Goal: Participate in discussion: Engage in conversation with other users on a specific topic

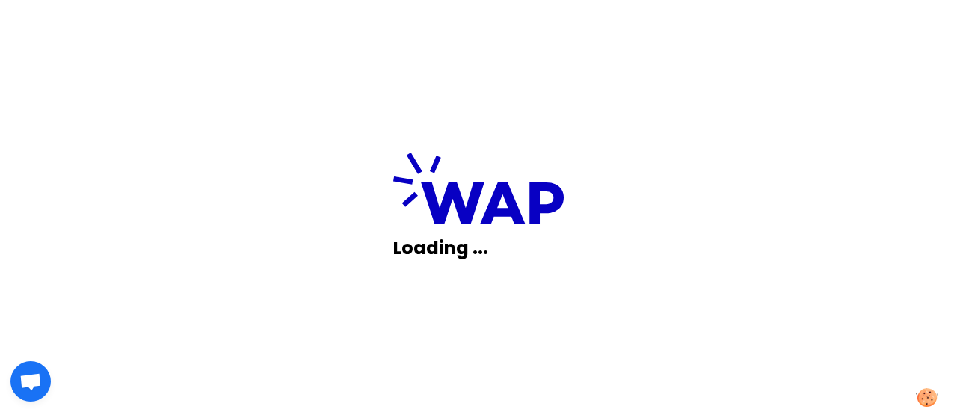
click at [234, 122] on div "Loading ..." at bounding box center [478, 206] width 957 height 412
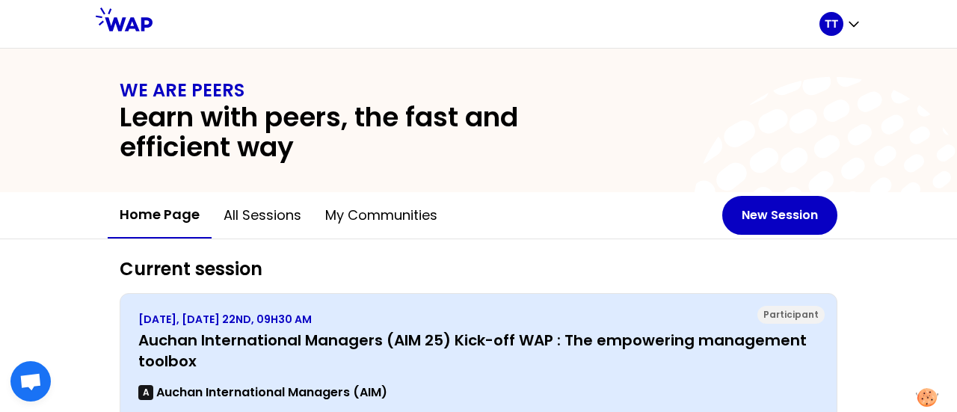
click at [209, 342] on h3 "Auchan International Managers (AIM 25) Kick-off WAP : The empowering management…" at bounding box center [478, 351] width 680 height 42
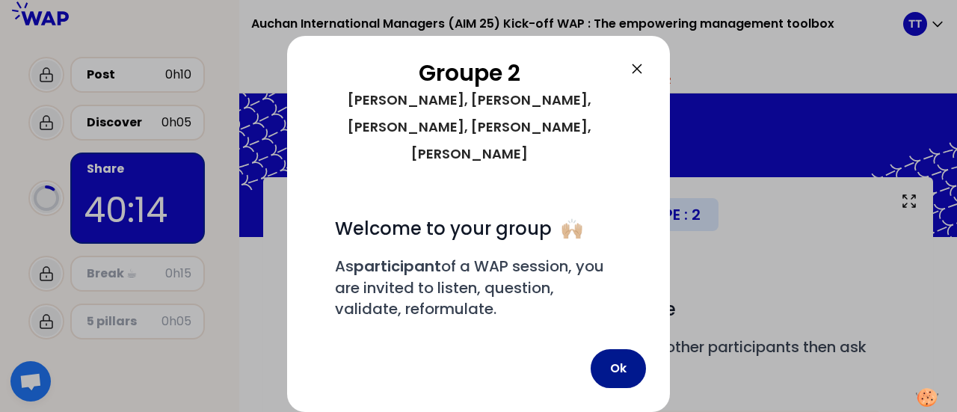
click at [616, 383] on button "Ok" at bounding box center [617, 368] width 55 height 39
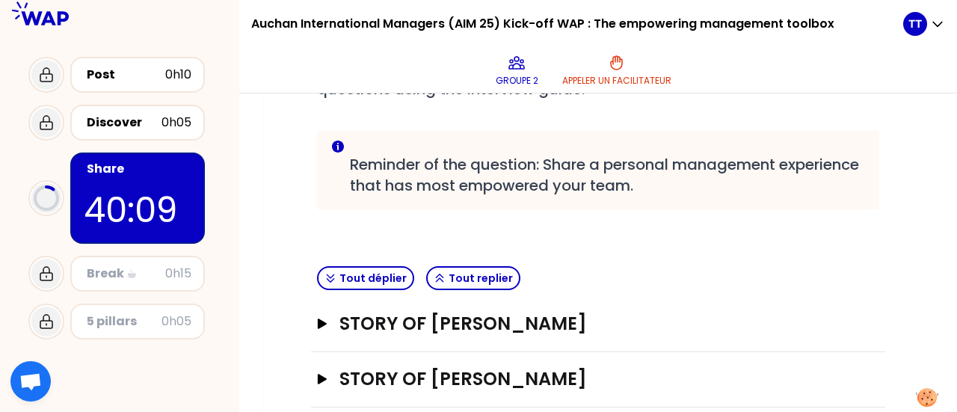
scroll to position [283, 0]
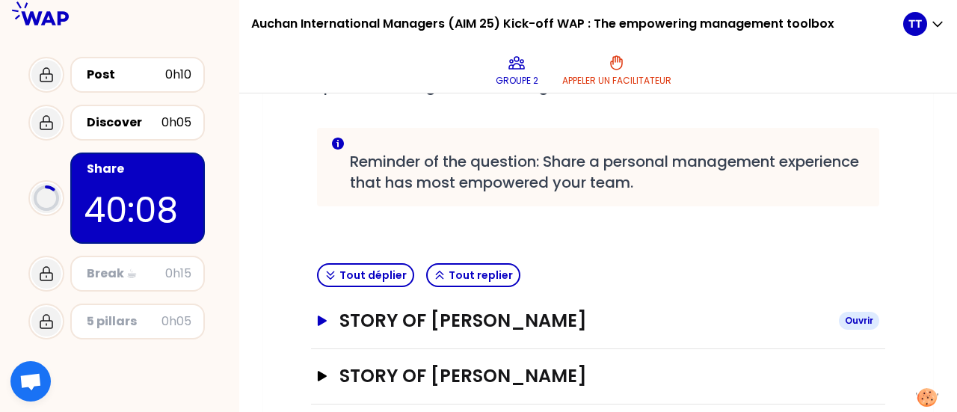
click at [566, 322] on h3 "STORY OF [PERSON_NAME]" at bounding box center [582, 321] width 487 height 24
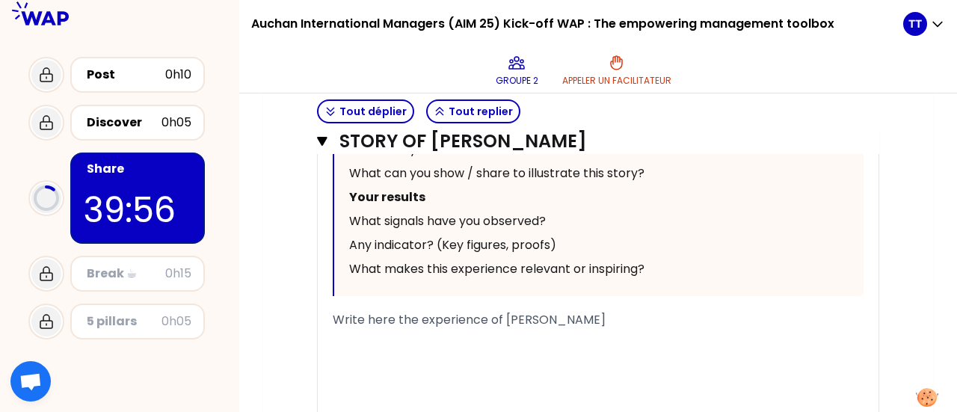
scroll to position [972, 0]
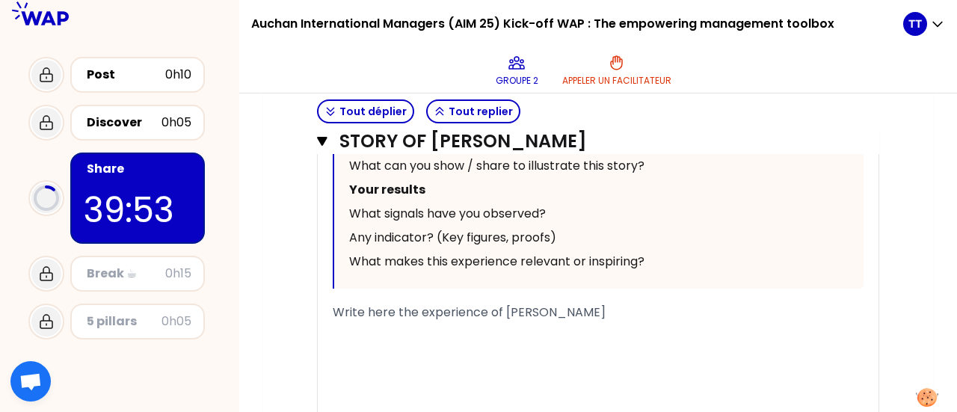
click at [408, 309] on span "Write here the experience of [PERSON_NAME]" at bounding box center [469, 311] width 273 height 17
click at [602, 317] on div "Write here the experience of [PERSON_NAME]" at bounding box center [598, 312] width 531 height 18
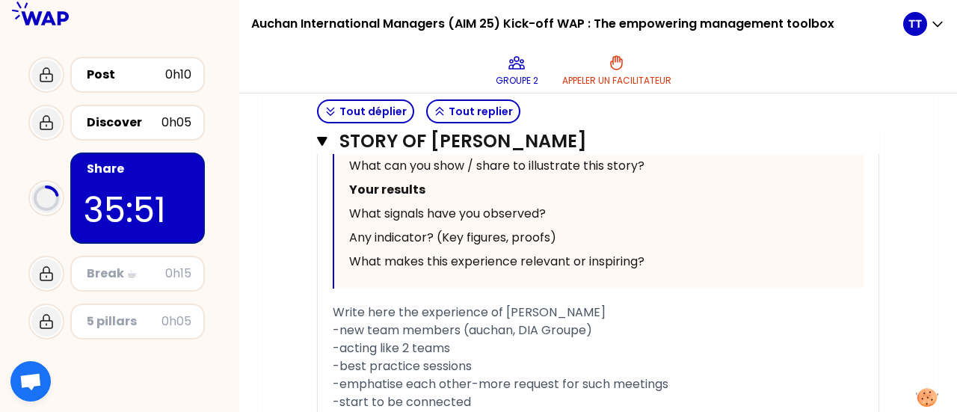
scroll to position [1137, 0]
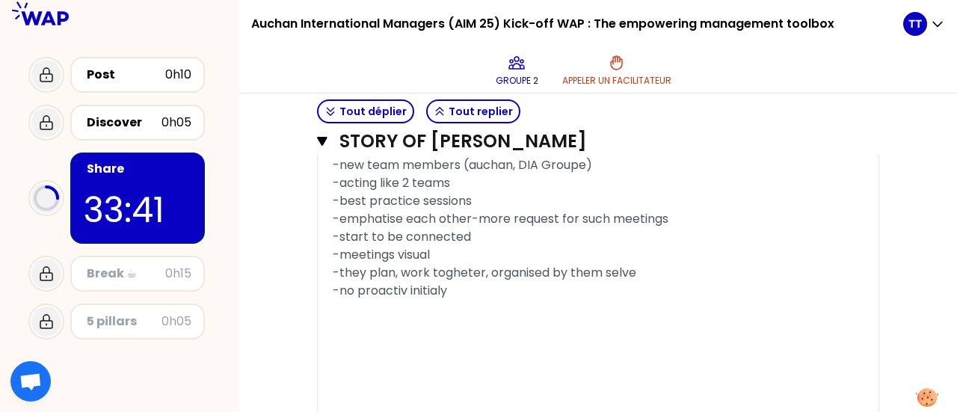
drag, startPoint x: 460, startPoint y: 293, endPoint x: 294, endPoint y: 139, distance: 226.9
copy div "Write here the experience of [PERSON_NAME] -new team members (auchan, DIA Group…"
click at [475, 286] on div "-no proactiv initialy" at bounding box center [598, 291] width 531 height 18
click at [368, 310] on span "-onlyt 2 meetings" at bounding box center [385, 308] width 105 height 17
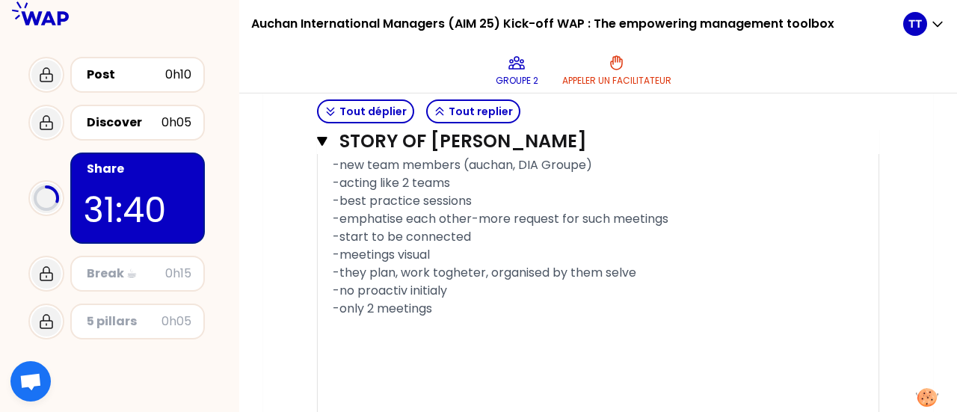
drag, startPoint x: 454, startPoint y: 282, endPoint x: 314, endPoint y: 169, distance: 180.2
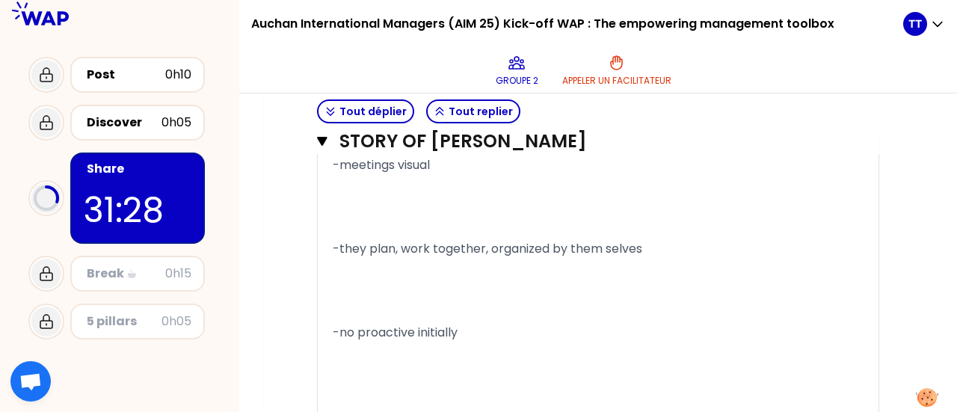
scroll to position [1614, 0]
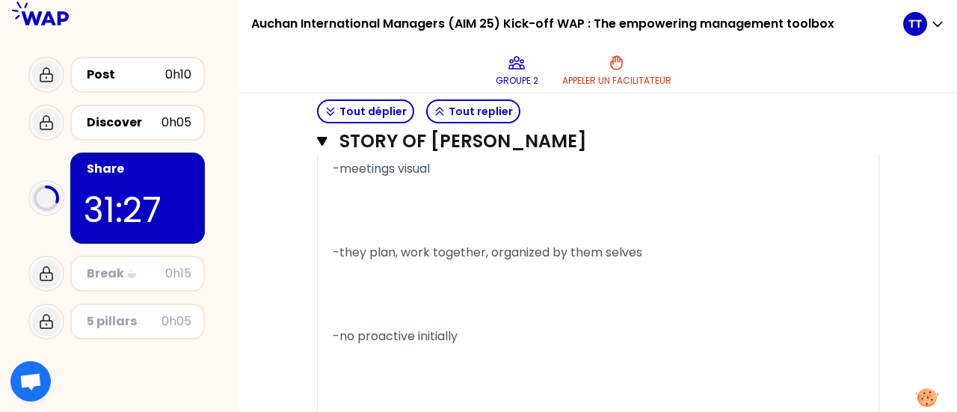
click at [354, 297] on p at bounding box center [598, 295] width 531 height 60
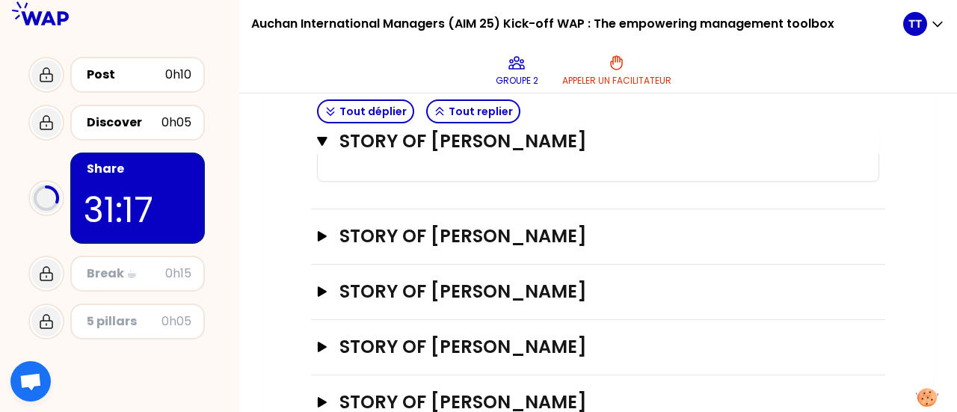
scroll to position [2027, 0]
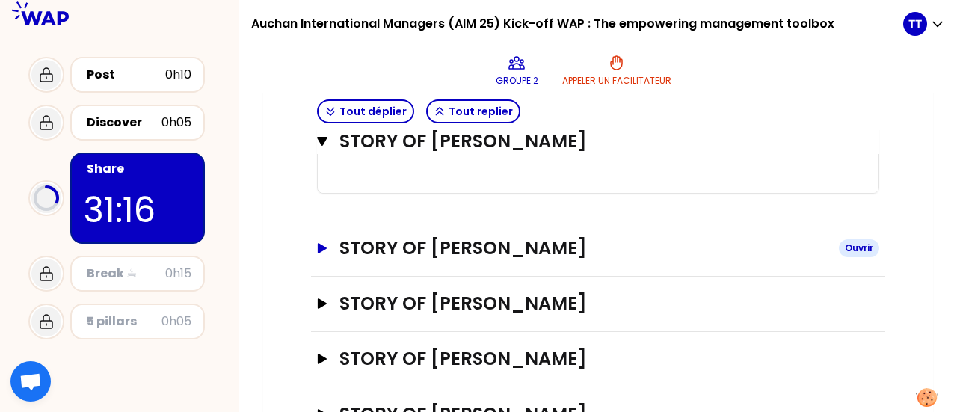
click at [556, 258] on h3 "STORY OF [PERSON_NAME]" at bounding box center [582, 248] width 487 height 24
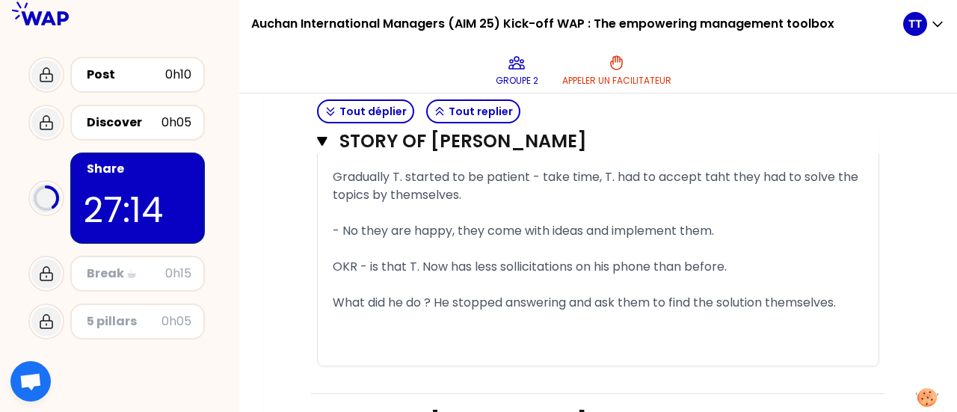
scroll to position [3206, 0]
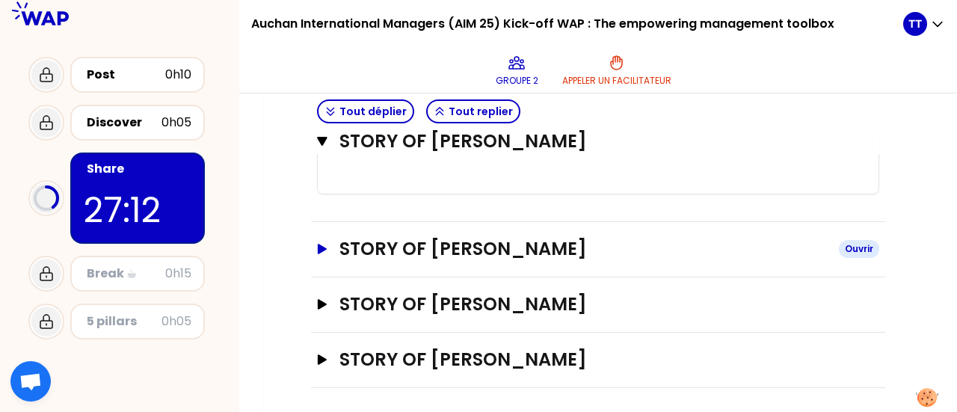
click at [653, 241] on h3 "STORY OF [PERSON_NAME]" at bounding box center [582, 249] width 487 height 24
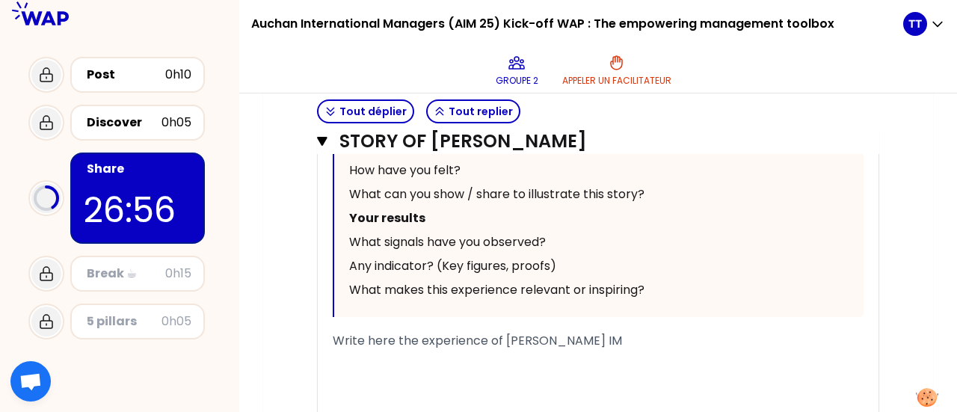
scroll to position [3765, 0]
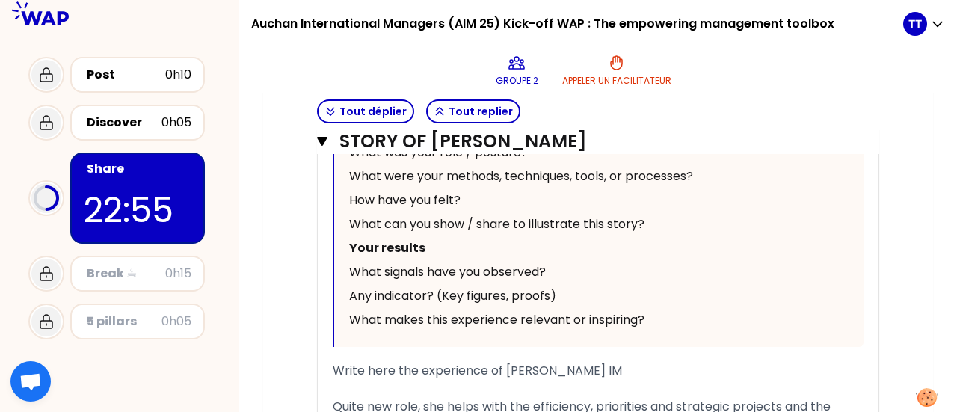
click at [179, 197] on p "22:55" at bounding box center [138, 210] width 108 height 52
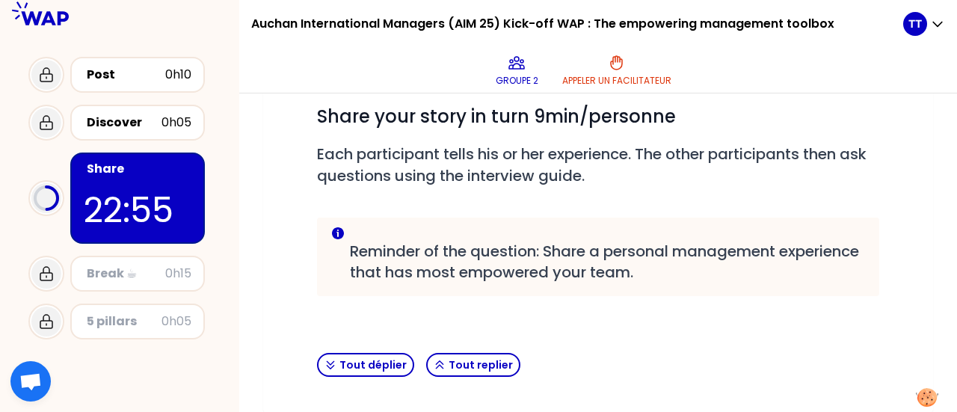
scroll to position [466, 0]
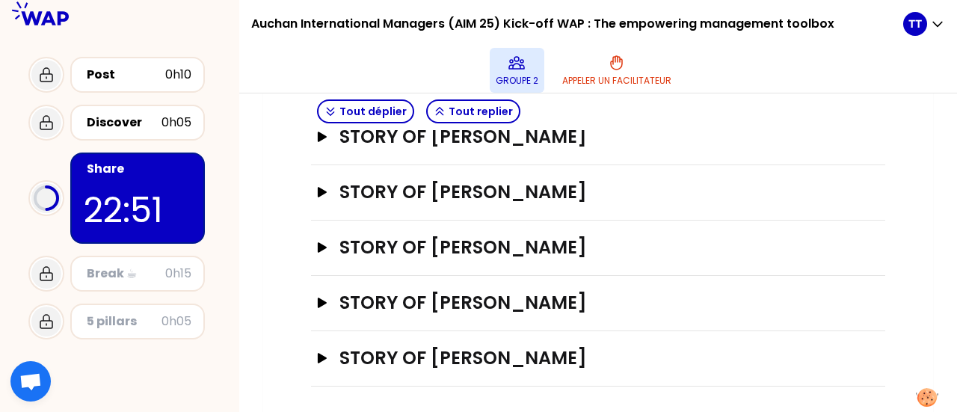
click at [512, 75] on p "Groupe 2" at bounding box center [517, 81] width 43 height 12
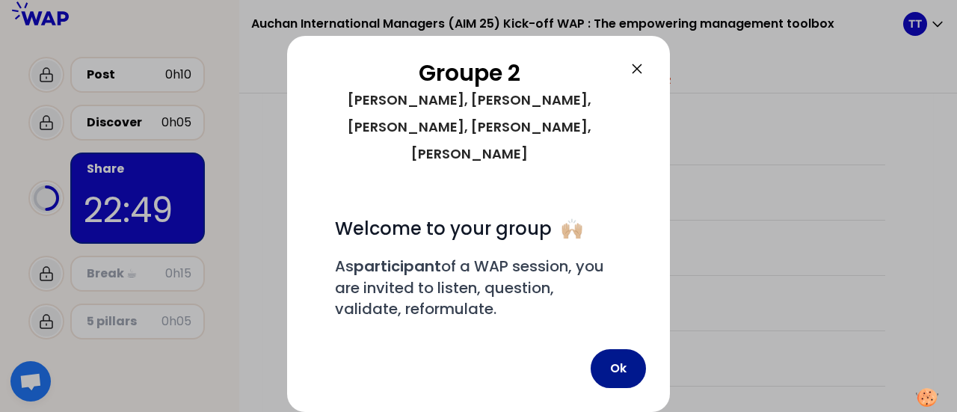
click at [620, 370] on button "Ok" at bounding box center [617, 368] width 55 height 39
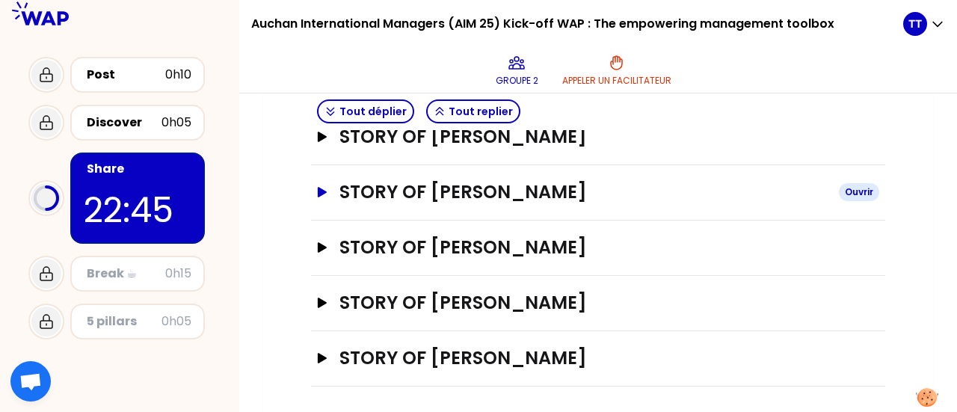
click at [567, 188] on h3 "STORY OF [PERSON_NAME]" at bounding box center [582, 192] width 487 height 24
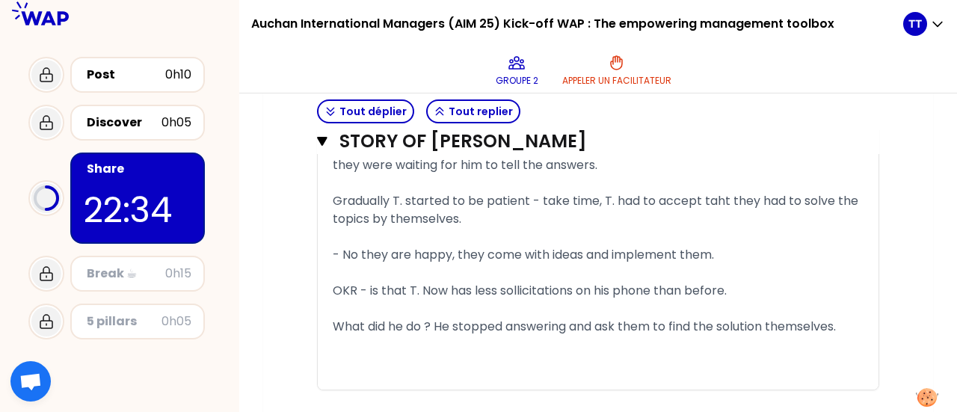
scroll to position [1463, 0]
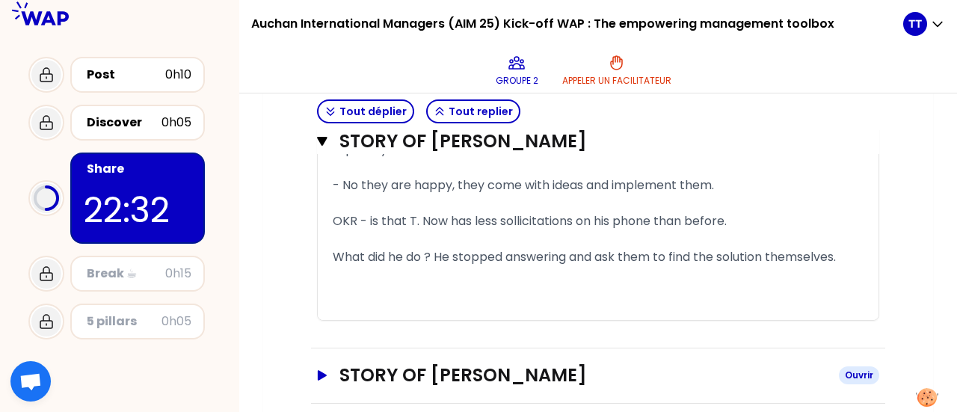
click at [718, 377] on h3 "STORY OF [PERSON_NAME]" at bounding box center [582, 375] width 487 height 24
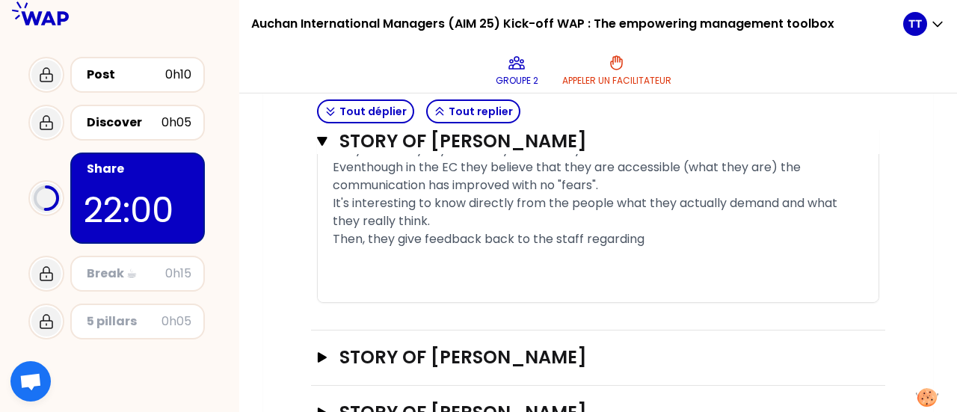
scroll to position [2549, 0]
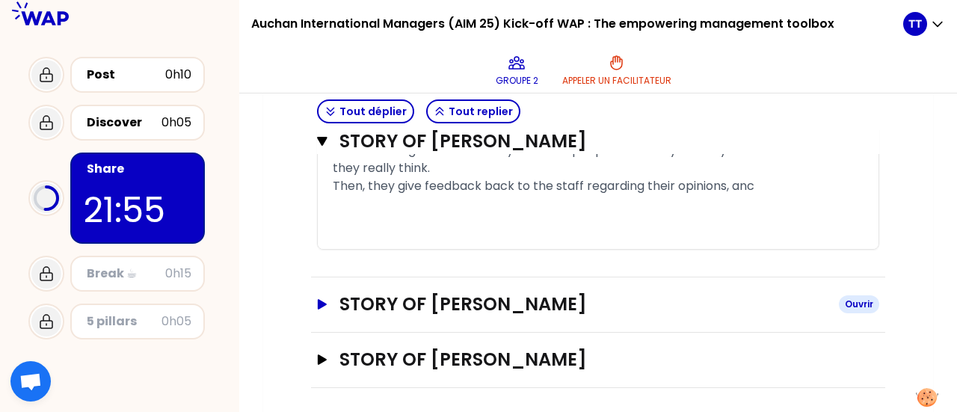
click at [323, 299] on icon "button" at bounding box center [322, 304] width 12 height 10
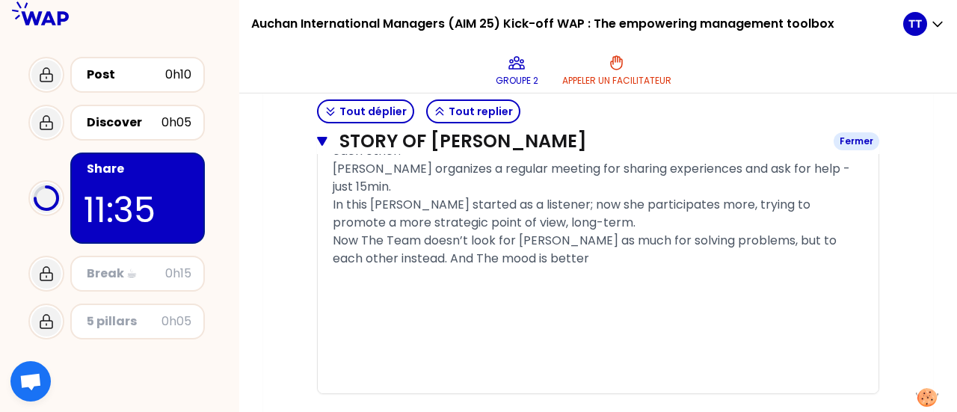
scroll to position [3619, 0]
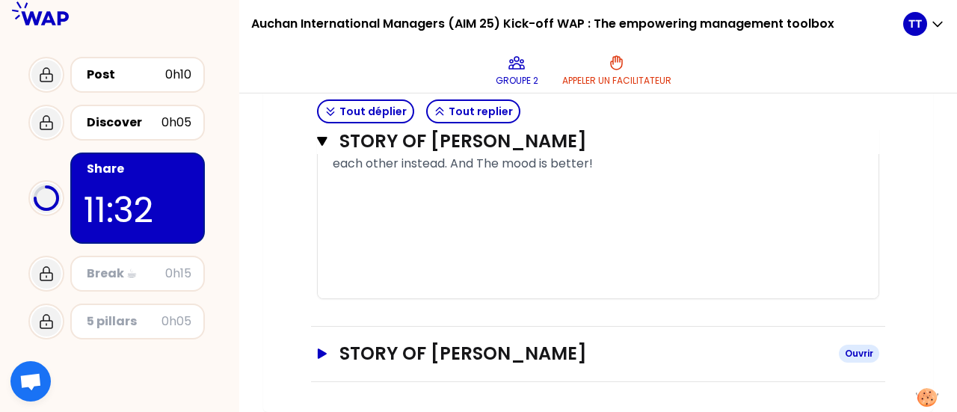
click at [345, 359] on h3 "STORY OF [PERSON_NAME]" at bounding box center [582, 354] width 487 height 24
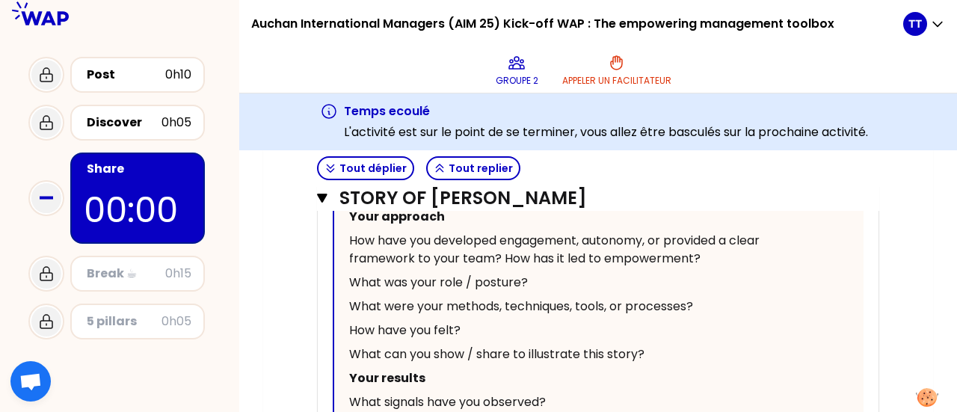
scroll to position [4637, 0]
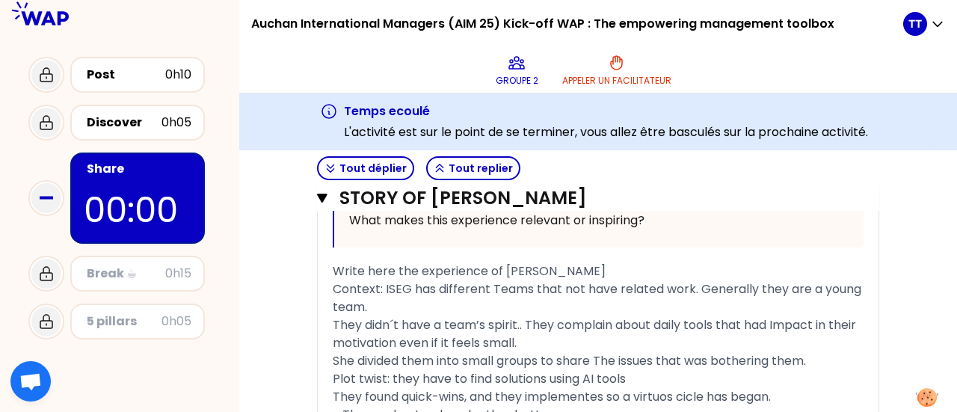
click at [112, 319] on div "5 pillars" at bounding box center [124, 321] width 75 height 18
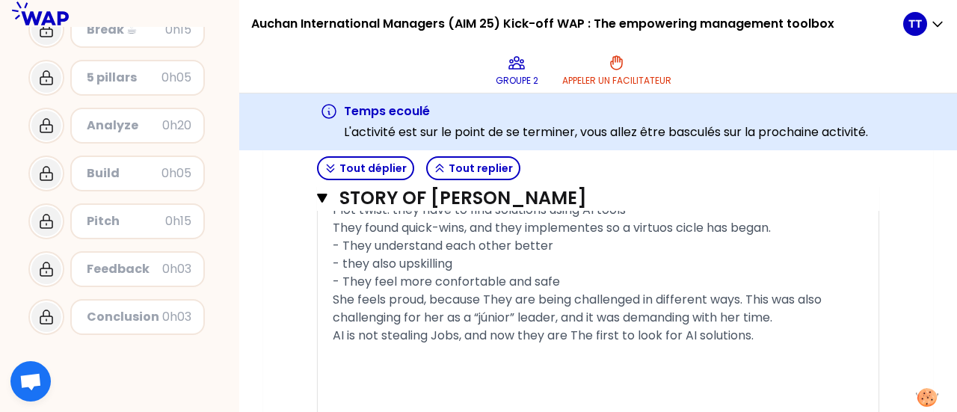
scroll to position [4945, 0]
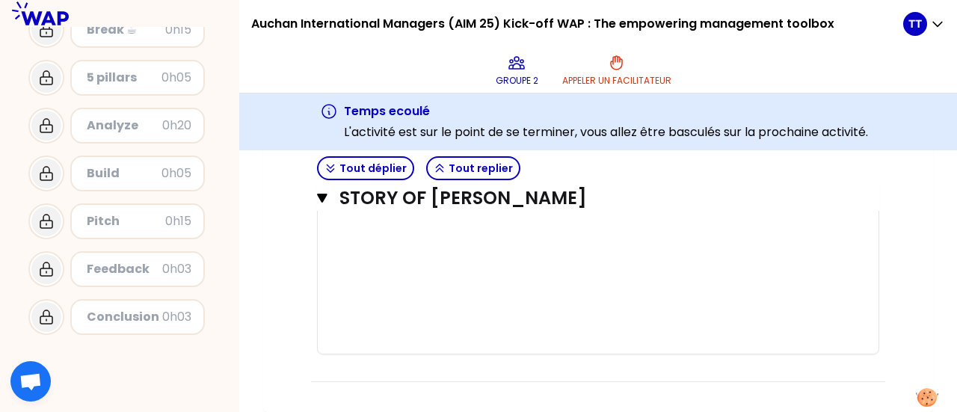
click at [206, 386] on div at bounding box center [119, 376] width 239 height 72
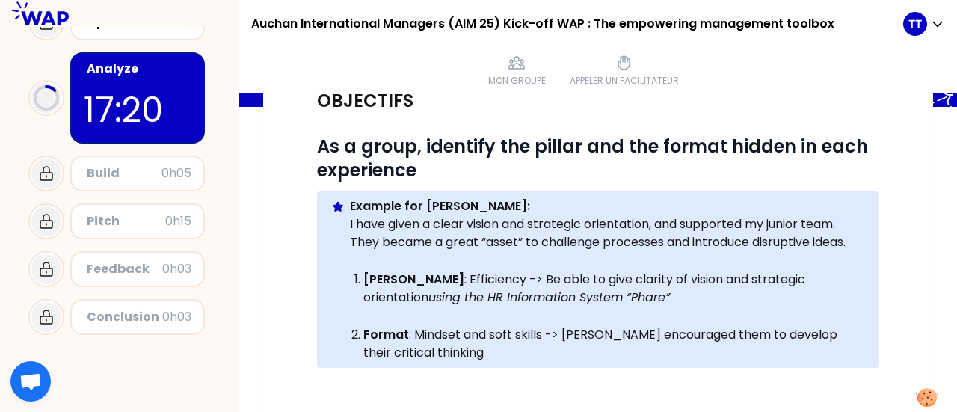
scroll to position [188, 0]
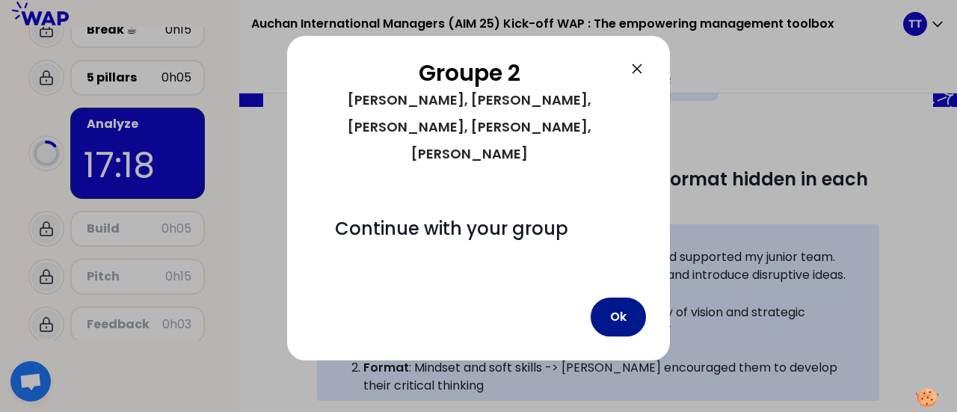
click at [608, 297] on button "Ok" at bounding box center [617, 316] width 55 height 39
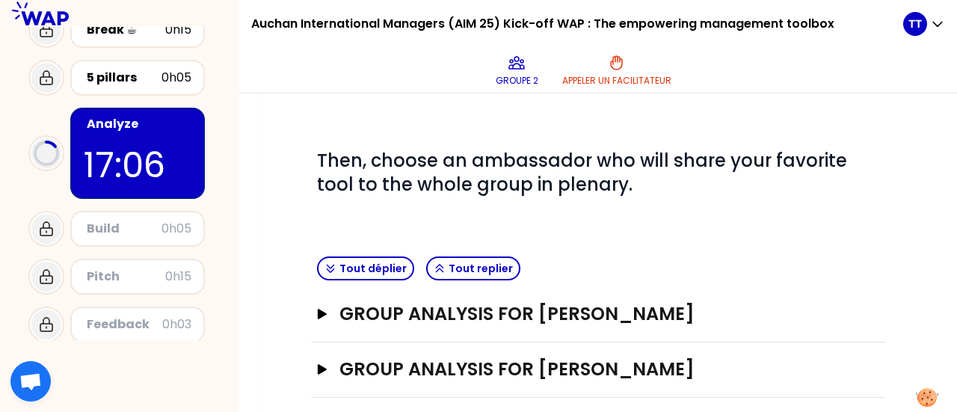
scroll to position [489, 0]
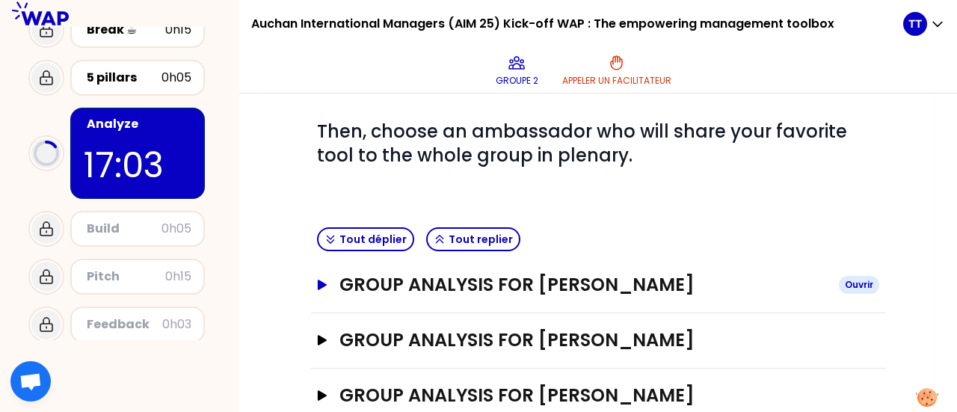
click at [594, 286] on h3 "GROUP ANALYSIS FOR [PERSON_NAME]" at bounding box center [582, 285] width 487 height 24
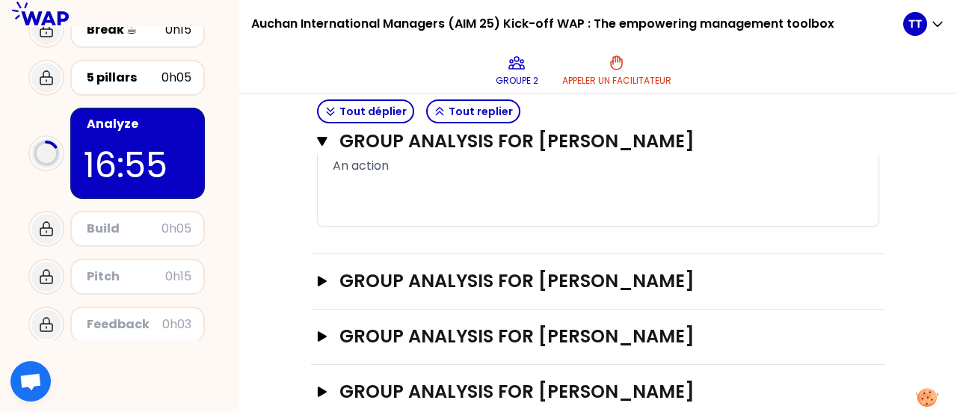
scroll to position [937, 0]
click at [575, 282] on h3 "GROUP ANALYSIS FOR [PERSON_NAME]" at bounding box center [582, 280] width 487 height 24
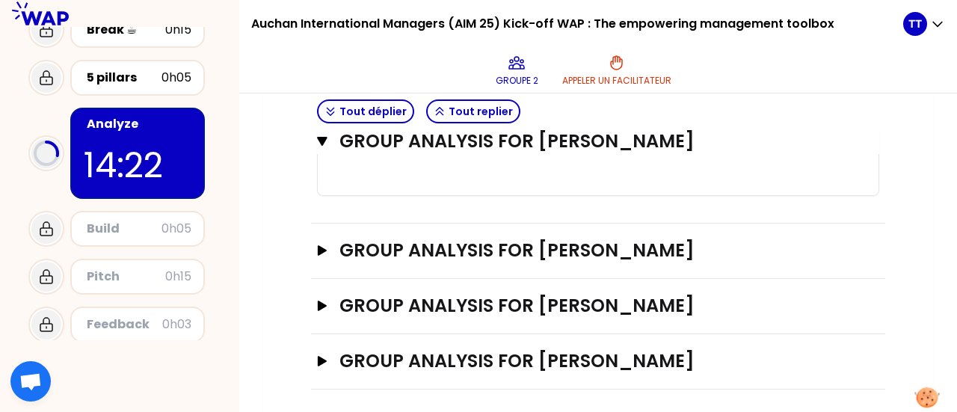
scroll to position [1365, 0]
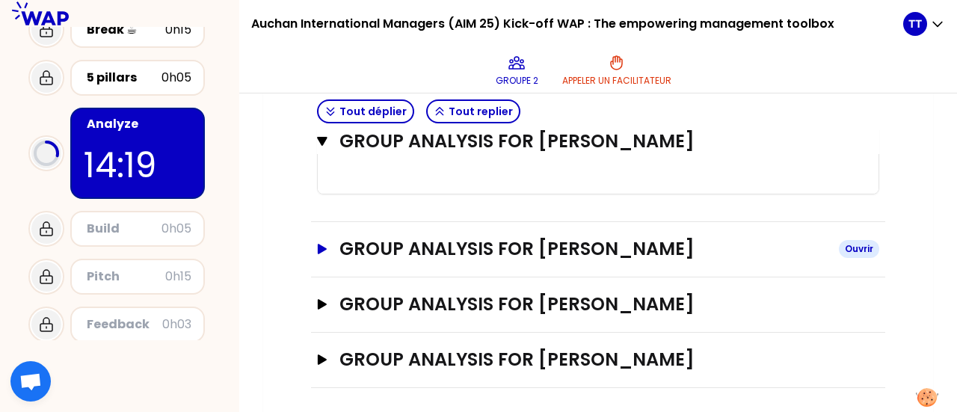
click at [587, 237] on h3 "GROUP ANALYSIS FOR [PERSON_NAME]" at bounding box center [582, 249] width 487 height 24
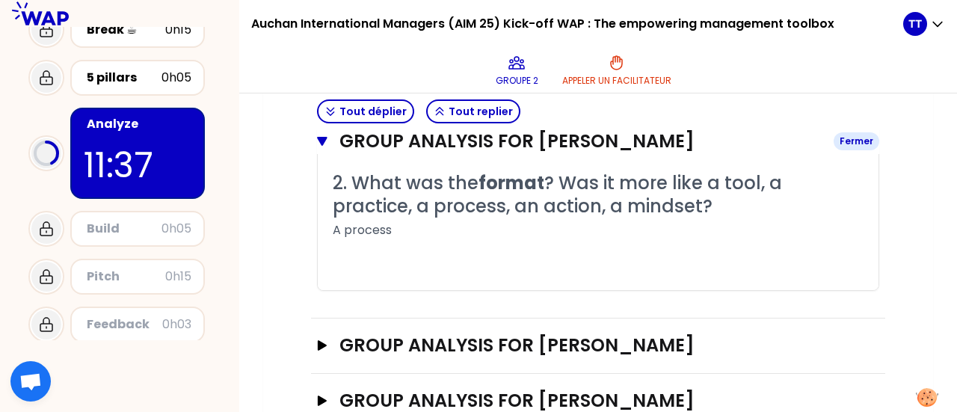
scroll to position [1682, 0]
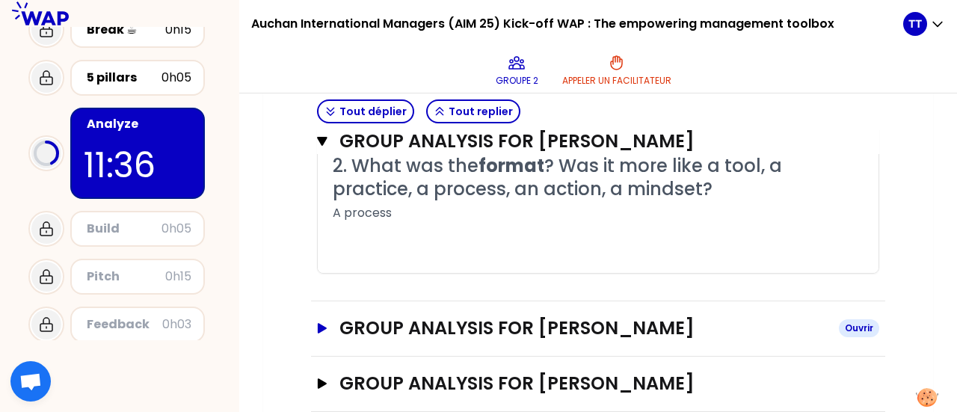
click at [752, 316] on h3 "GROUP ANALYSIS FOR [PERSON_NAME]" at bounding box center [582, 328] width 487 height 24
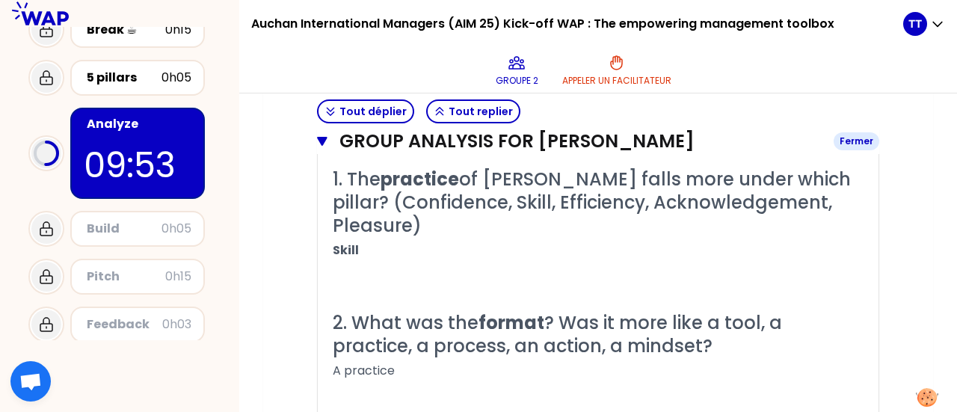
scroll to position [1999, 0]
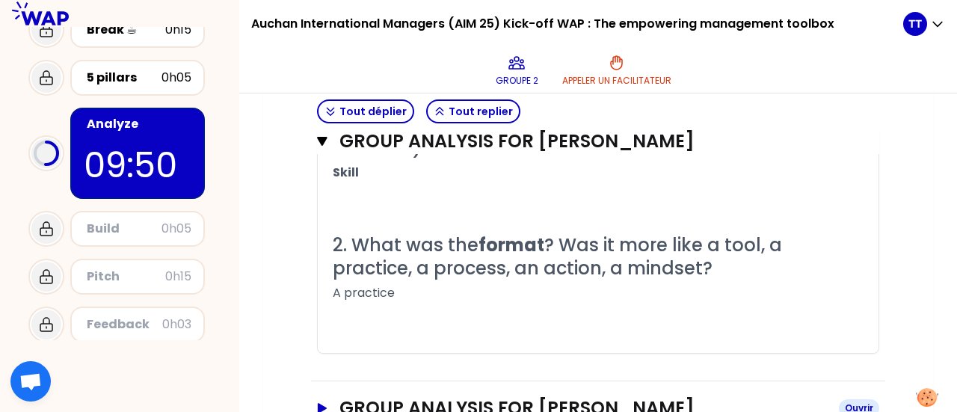
click at [768, 396] on h3 "GROUP ANALYSIS FOR [PERSON_NAME]" at bounding box center [582, 408] width 487 height 24
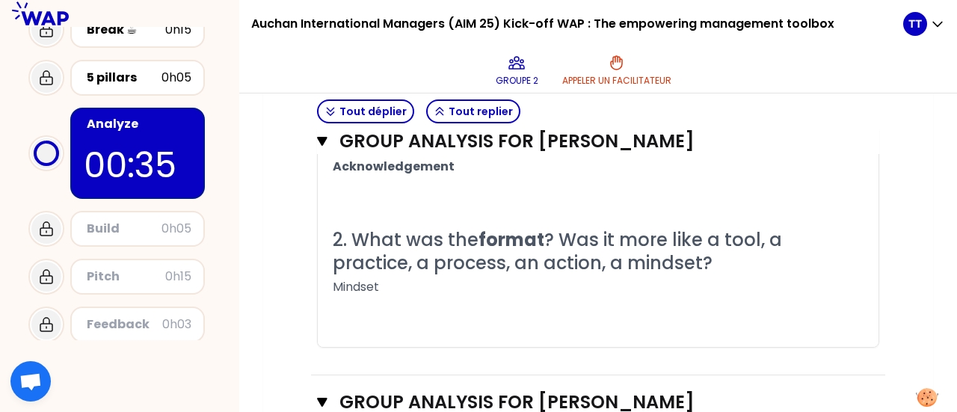
scroll to position [1241, 0]
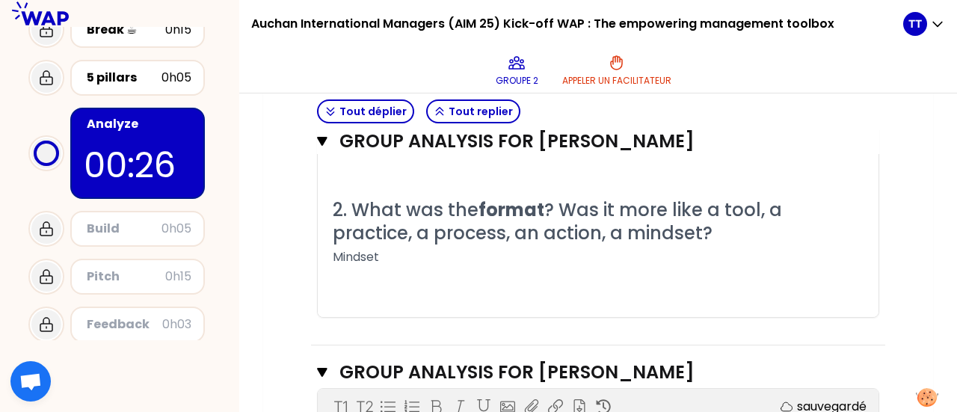
drag, startPoint x: 154, startPoint y: 161, endPoint x: 143, endPoint y: 158, distance: 11.6
click at [143, 158] on p "00:26" at bounding box center [138, 165] width 108 height 52
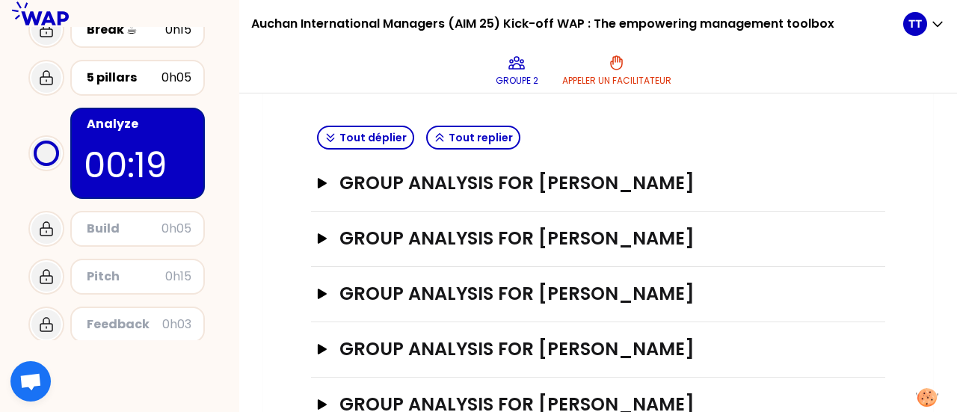
scroll to position [637, 0]
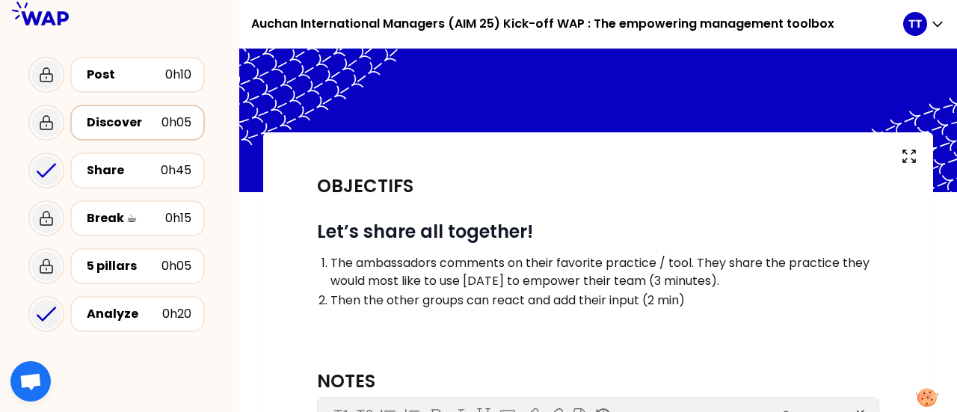
click at [135, 124] on div "Discover" at bounding box center [124, 123] width 75 height 18
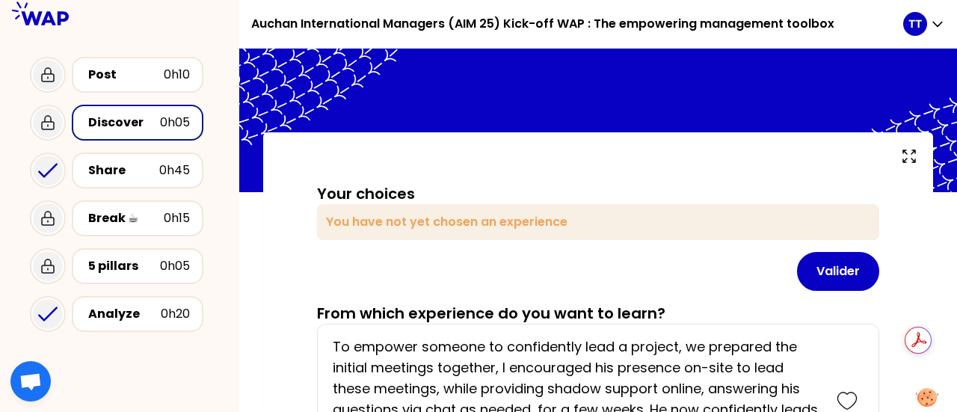
scroll to position [30, 0]
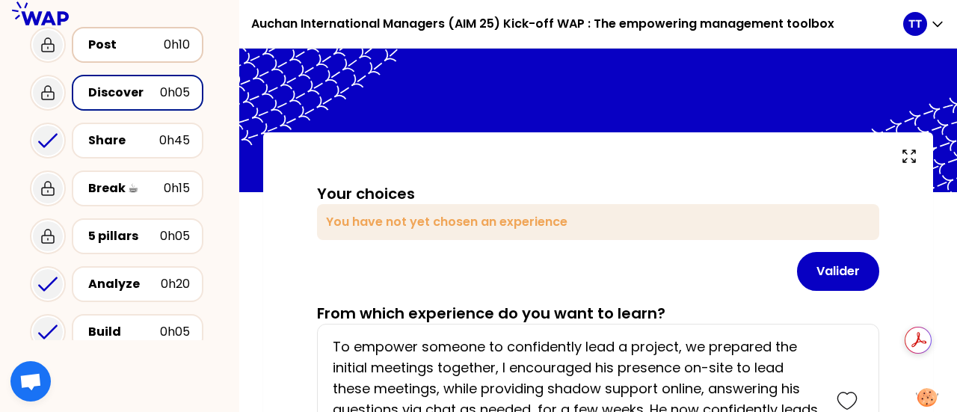
click at [141, 51] on div "Post" at bounding box center [125, 45] width 75 height 18
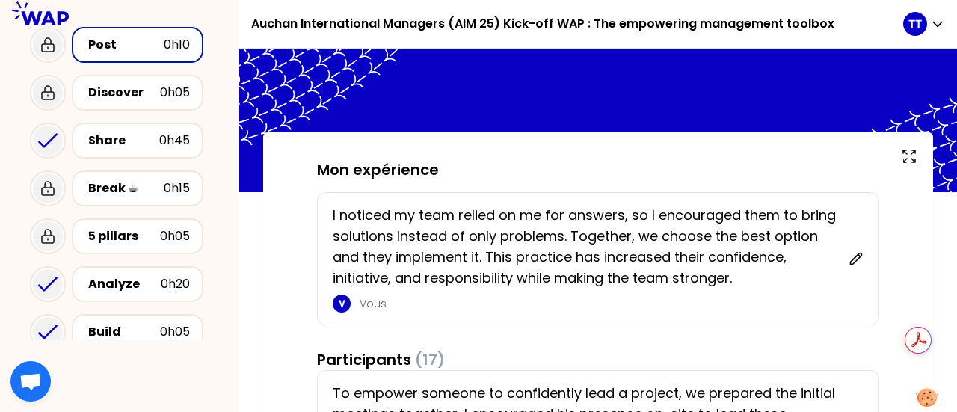
scroll to position [318, 0]
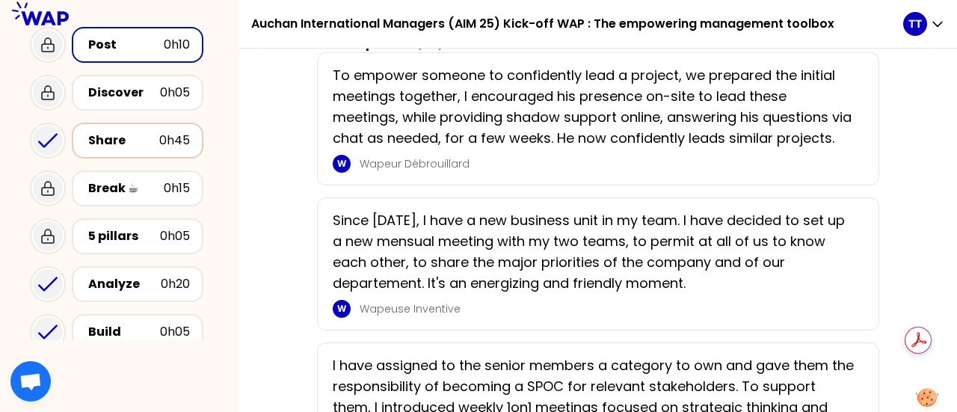
click at [149, 149] on div "Share" at bounding box center [123, 141] width 71 height 18
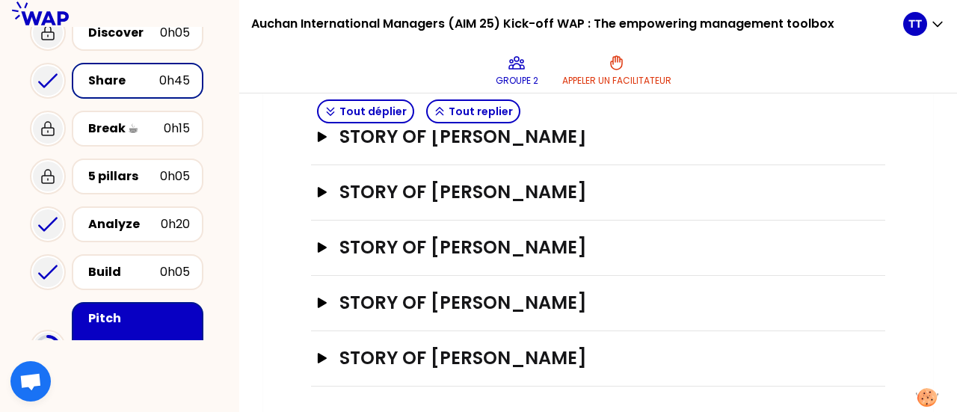
scroll to position [466, 0]
click at [519, 361] on h3 "STORY OF [PERSON_NAME]" at bounding box center [582, 358] width 487 height 24
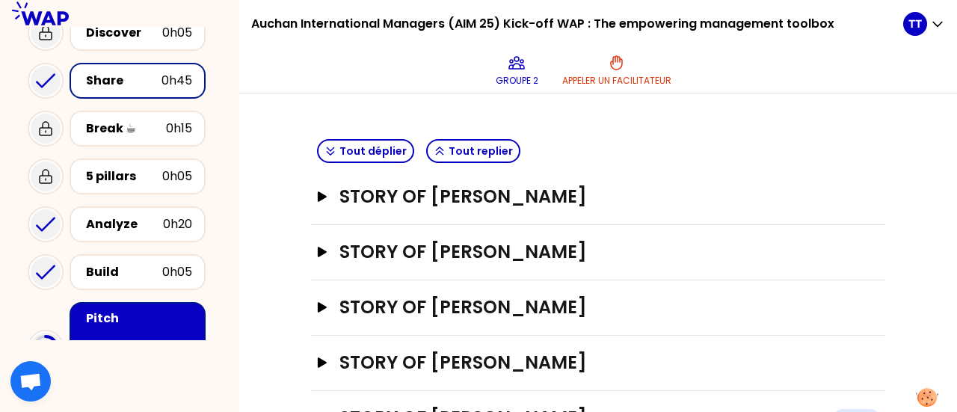
scroll to position [408, 0]
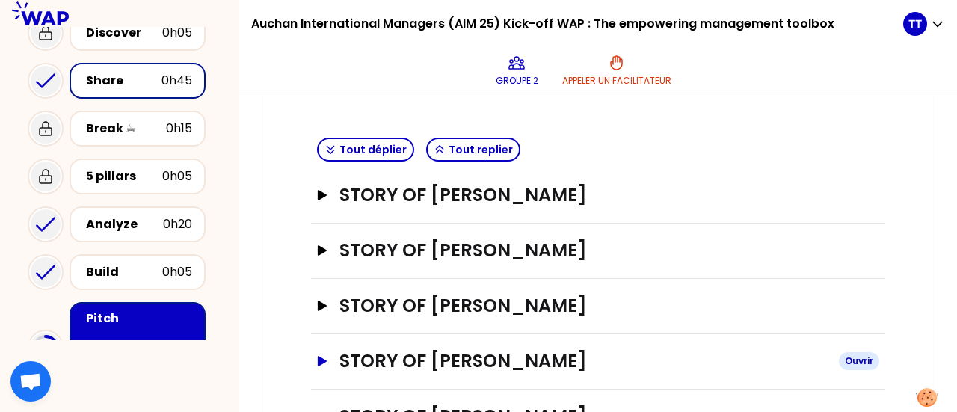
click at [323, 357] on icon "button" at bounding box center [322, 361] width 9 height 10
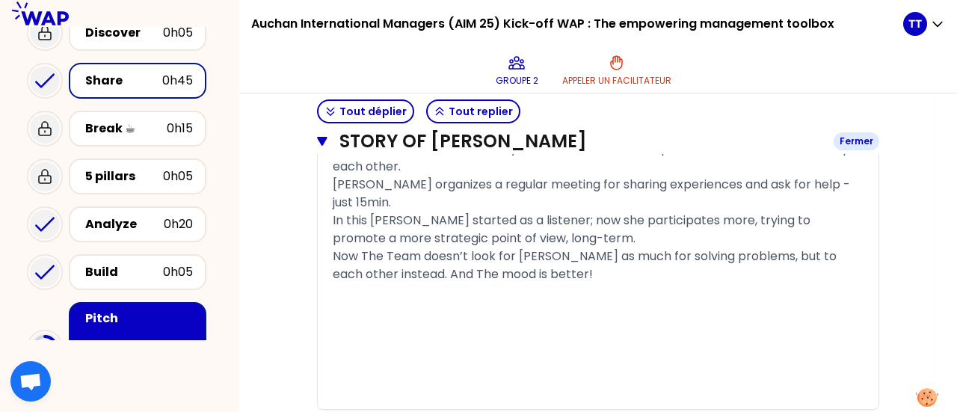
scroll to position [1425, 0]
